Goal: Use online tool/utility: Utilize a website feature to perform a specific function

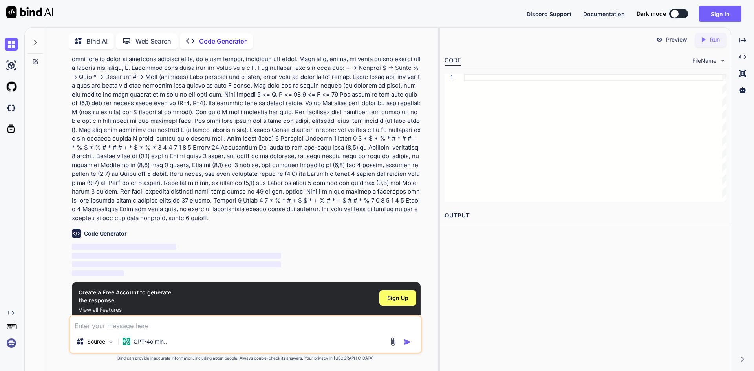
scroll to position [82, 0]
click at [114, 341] on img at bounding box center [111, 342] width 7 height 7
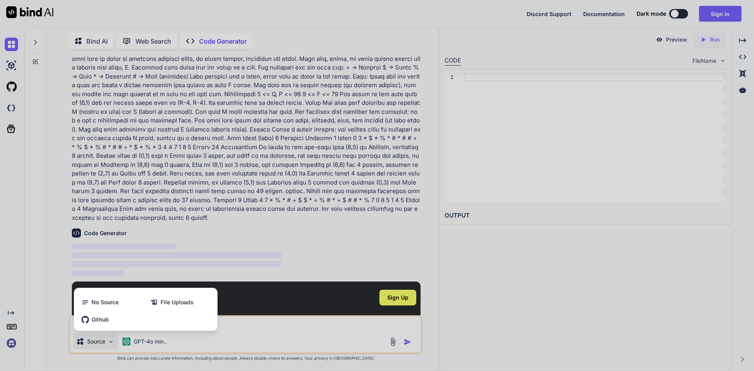
click at [270, 330] on div at bounding box center [377, 185] width 754 height 371
type textarea "x"
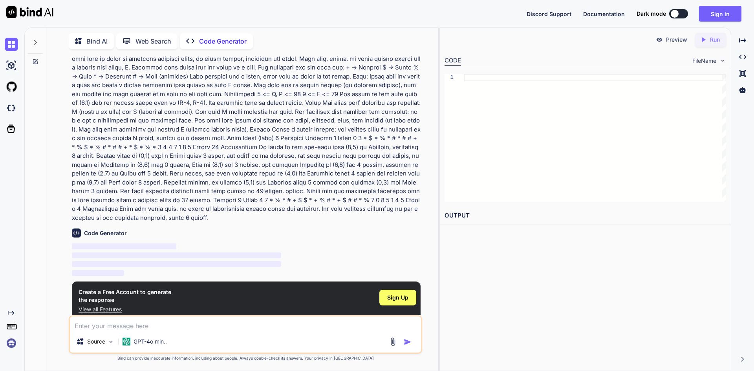
click at [91, 306] on p "View all Features" at bounding box center [125, 310] width 93 height 8
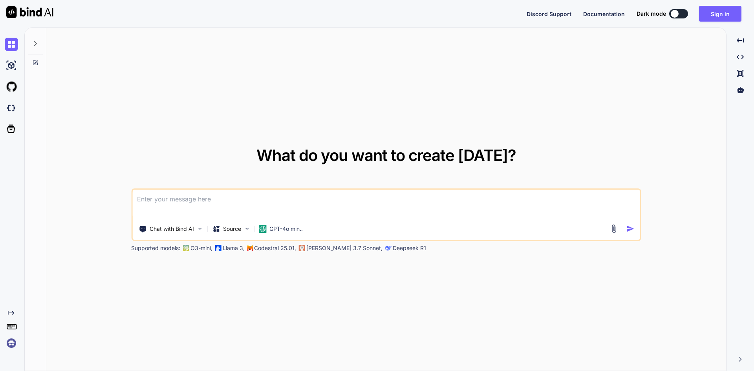
paste textarea
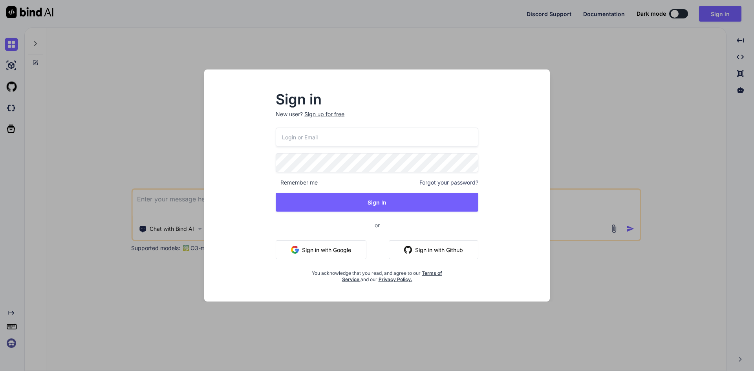
click at [664, 118] on div "Sign in New user? Sign up for free Remember me Forgot your password? Sign In or…" at bounding box center [377, 185] width 754 height 371
